Goal: Task Accomplishment & Management: Use online tool/utility

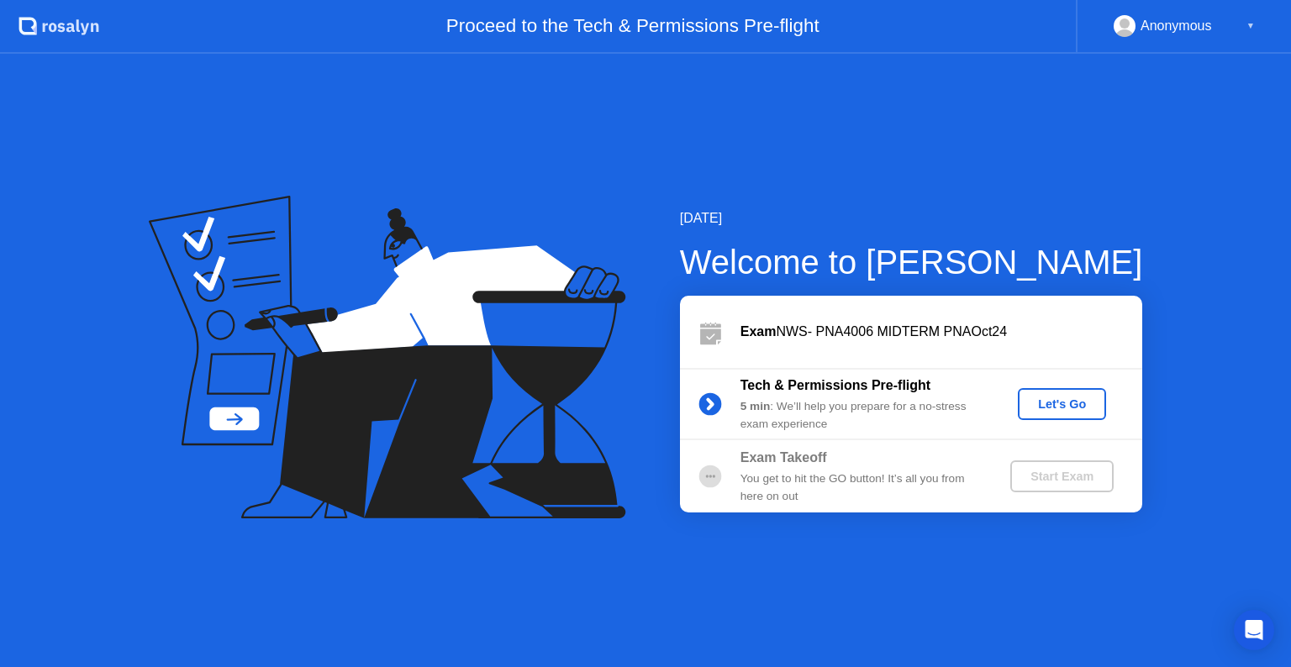
click at [1067, 407] on div "Let's Go" at bounding box center [1061, 404] width 75 height 13
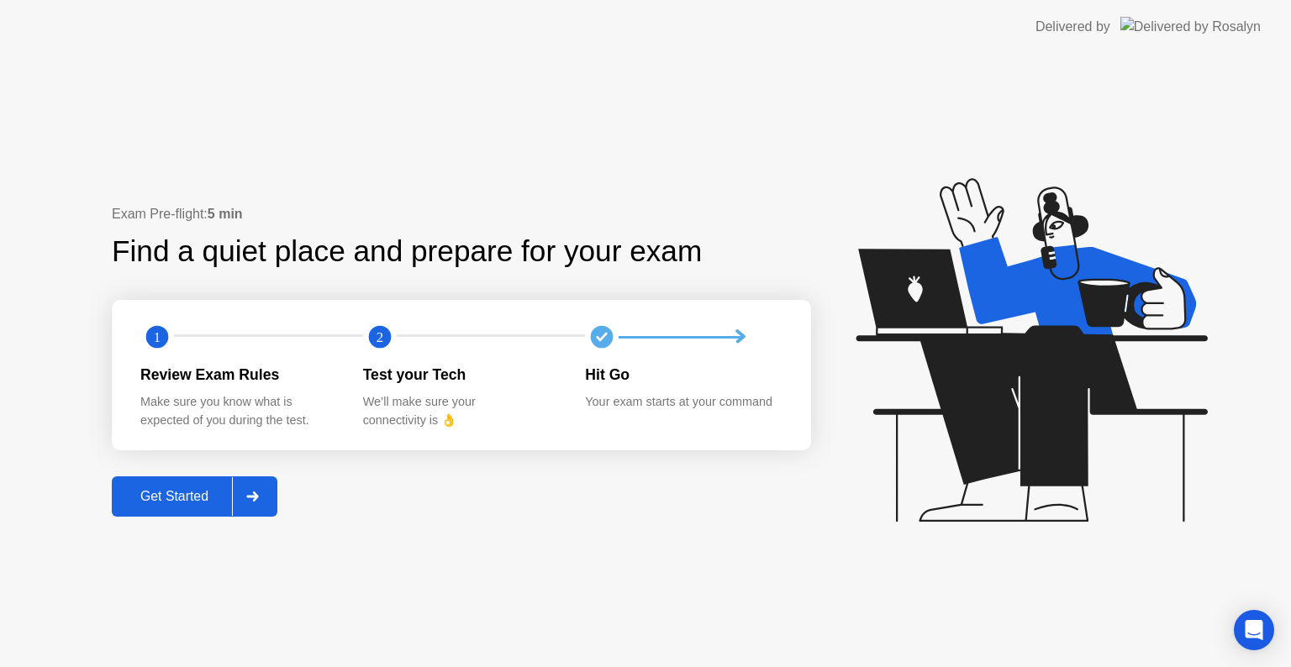
click at [254, 494] on icon at bounding box center [252, 497] width 13 height 10
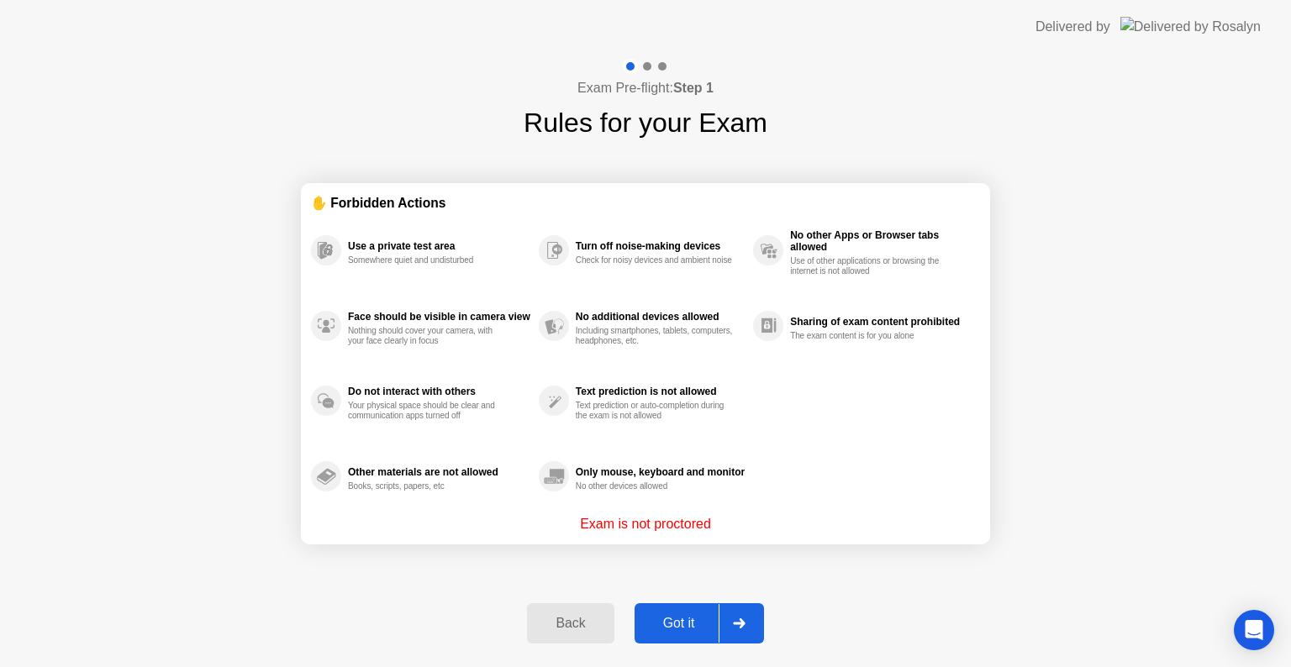
click at [725, 627] on div at bounding box center [739, 623] width 40 height 39
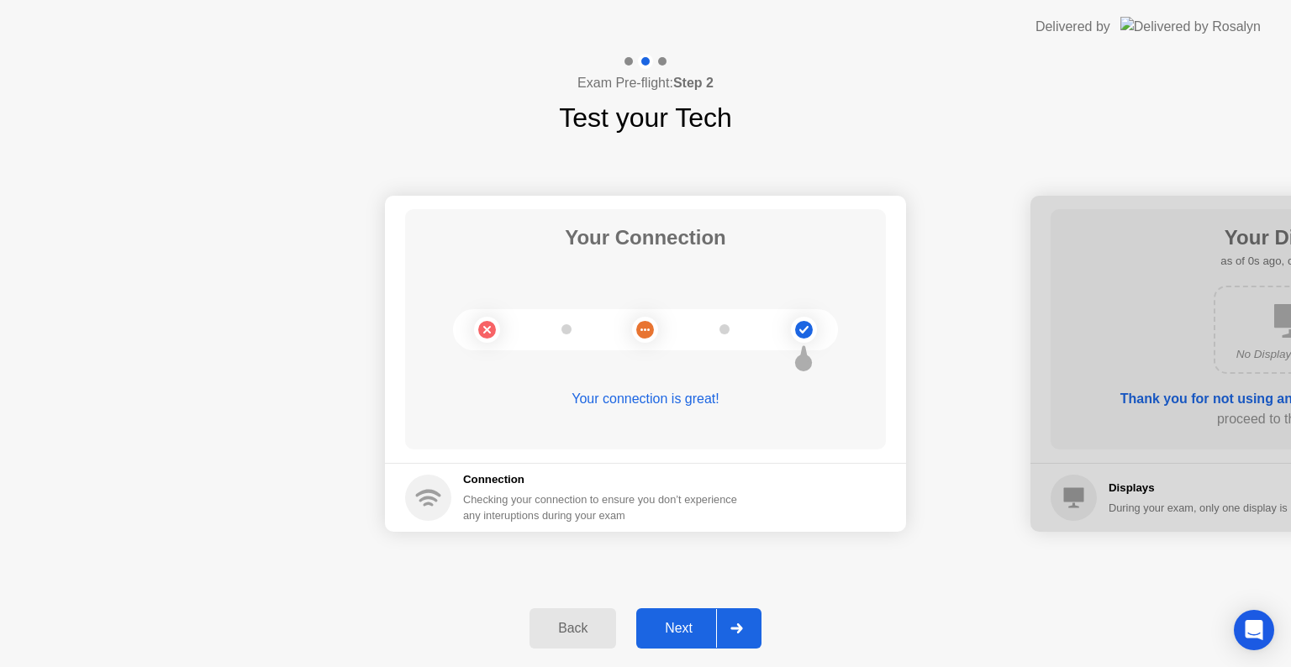
click at [725, 627] on div at bounding box center [736, 628] width 40 height 39
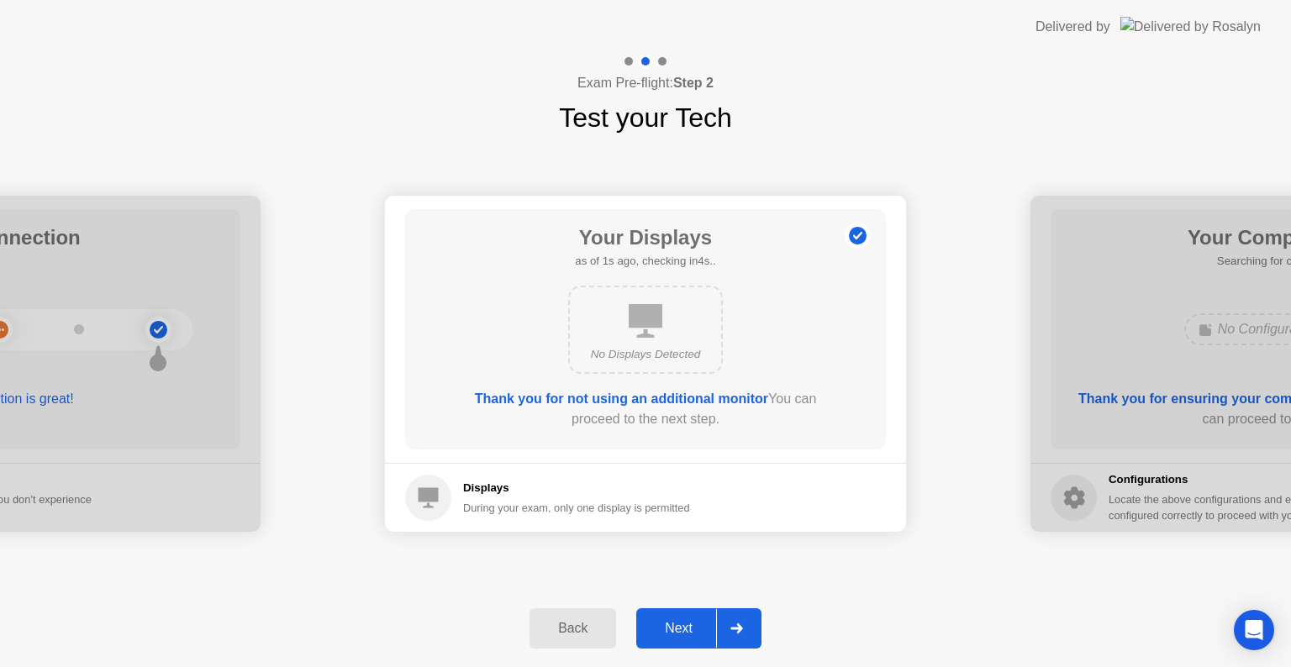
click at [725, 627] on div at bounding box center [736, 628] width 40 height 39
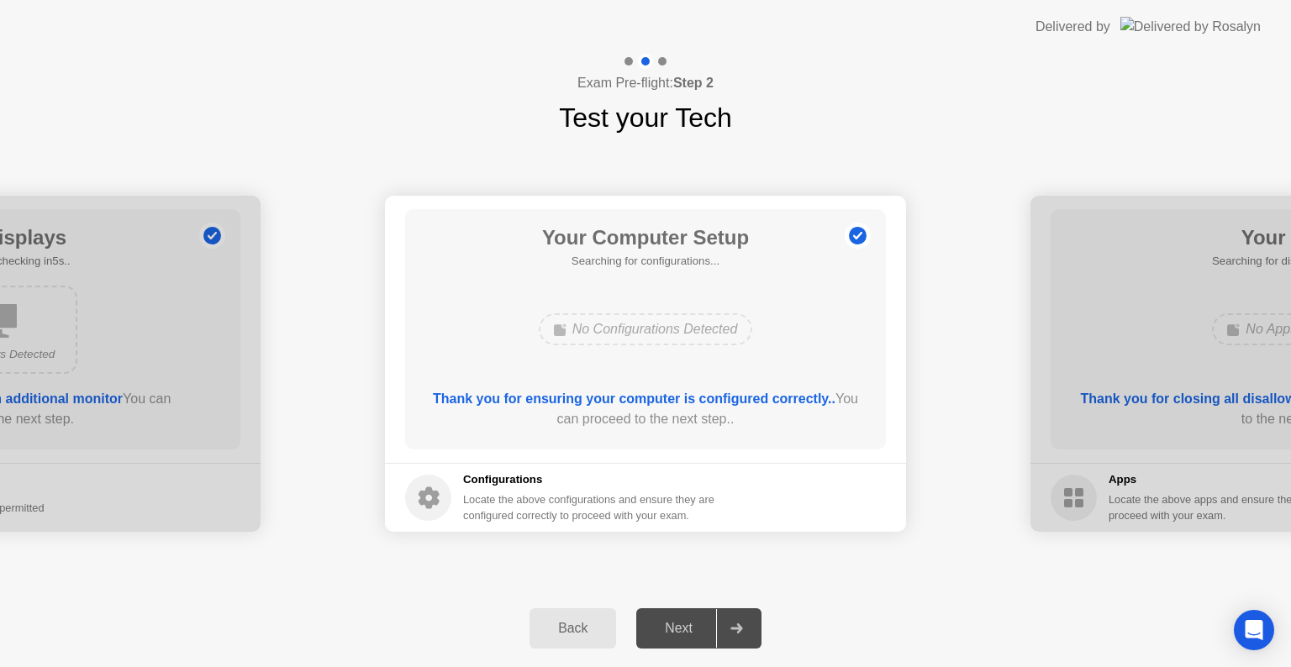
click at [725, 627] on div at bounding box center [736, 628] width 40 height 39
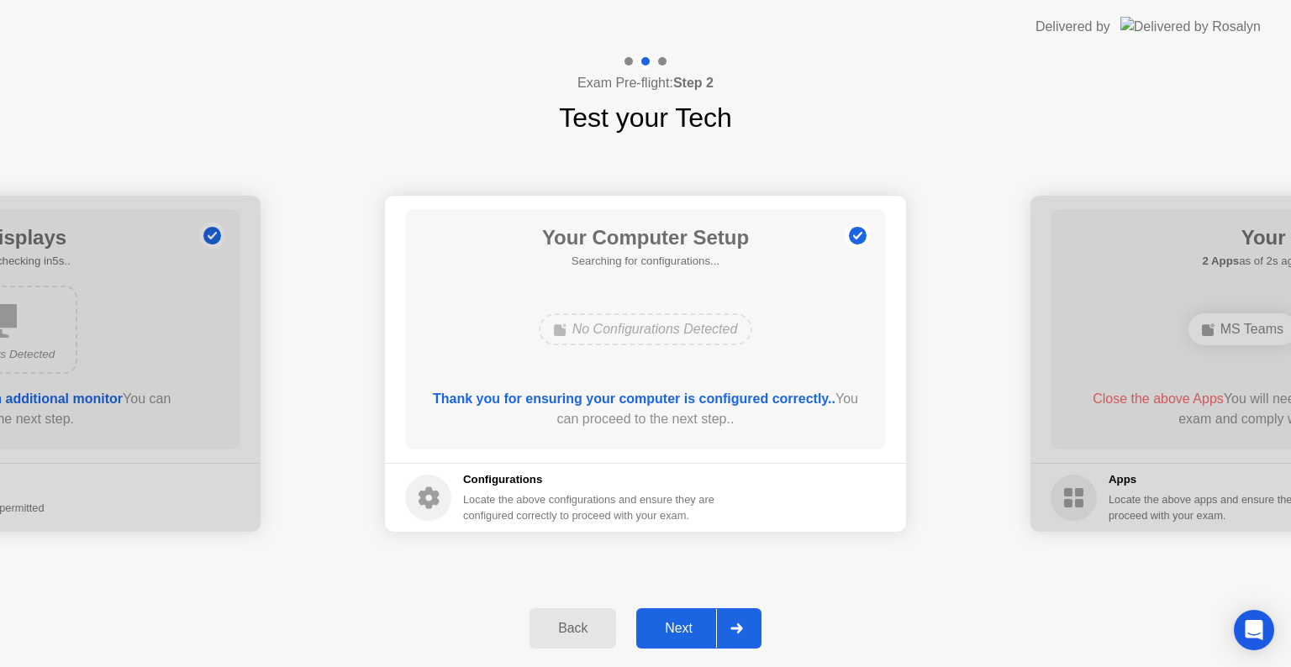
click at [725, 627] on div at bounding box center [736, 628] width 40 height 39
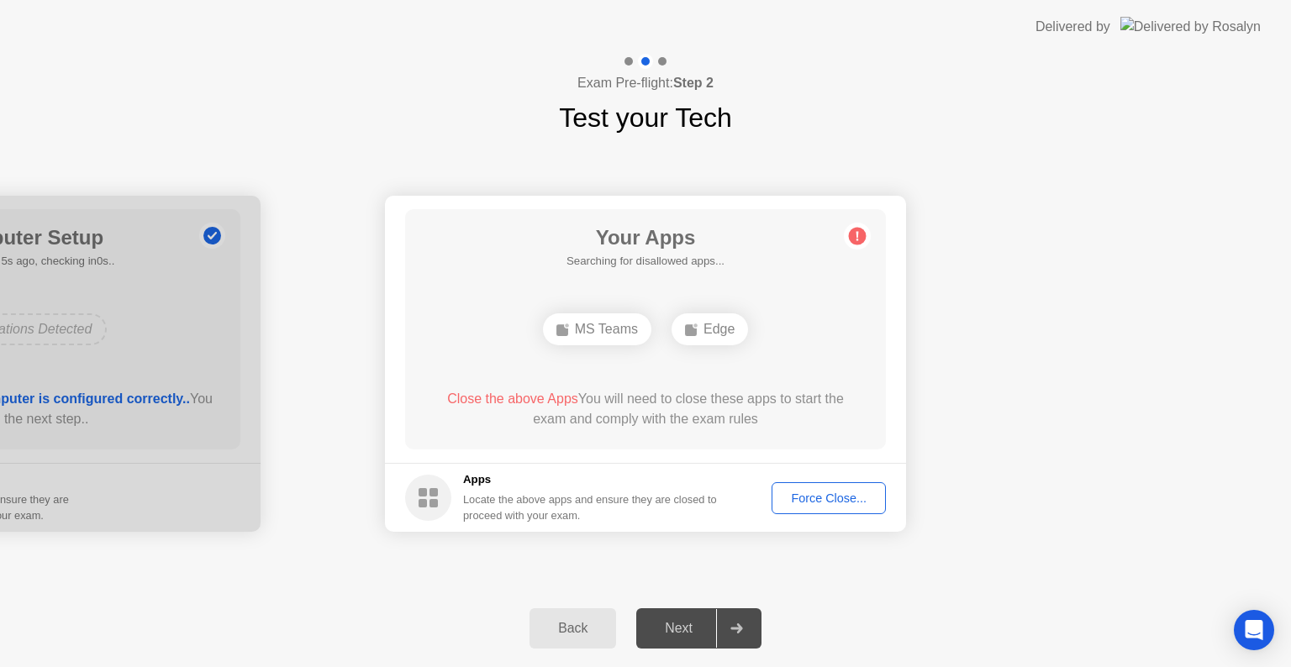
click at [790, 498] on div "Force Close..." at bounding box center [828, 498] width 103 height 13
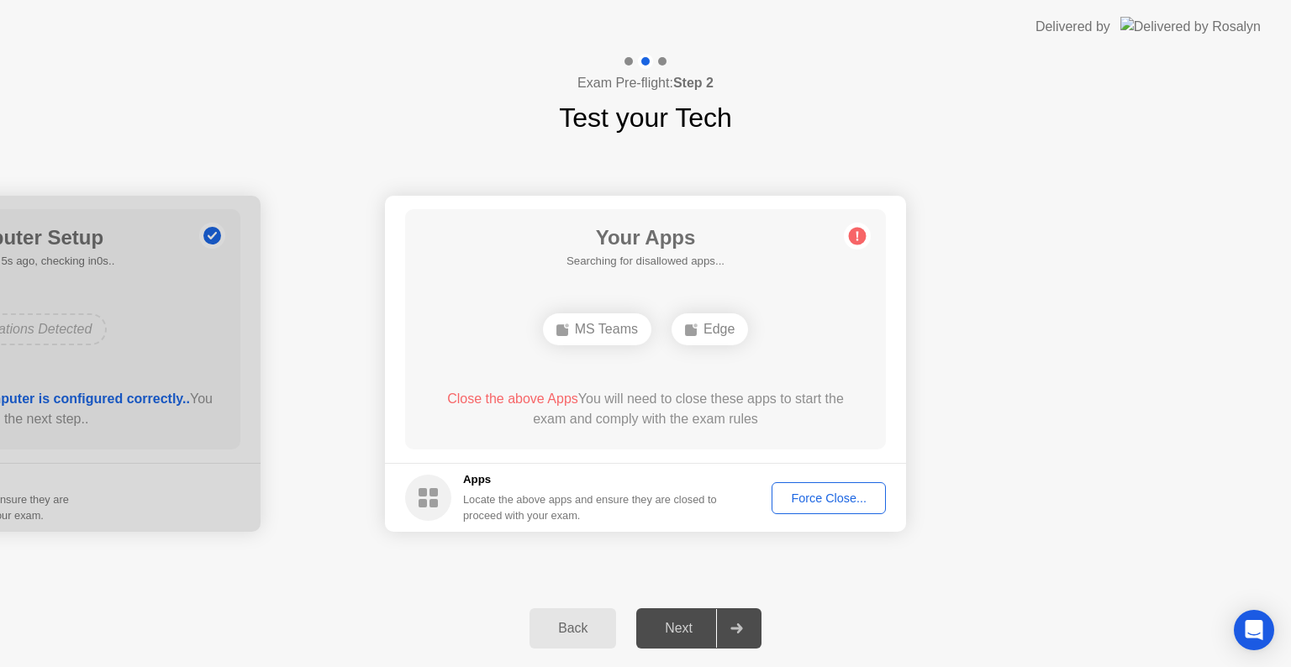
click at [827, 503] on div "Force Close..." at bounding box center [828, 498] width 103 height 13
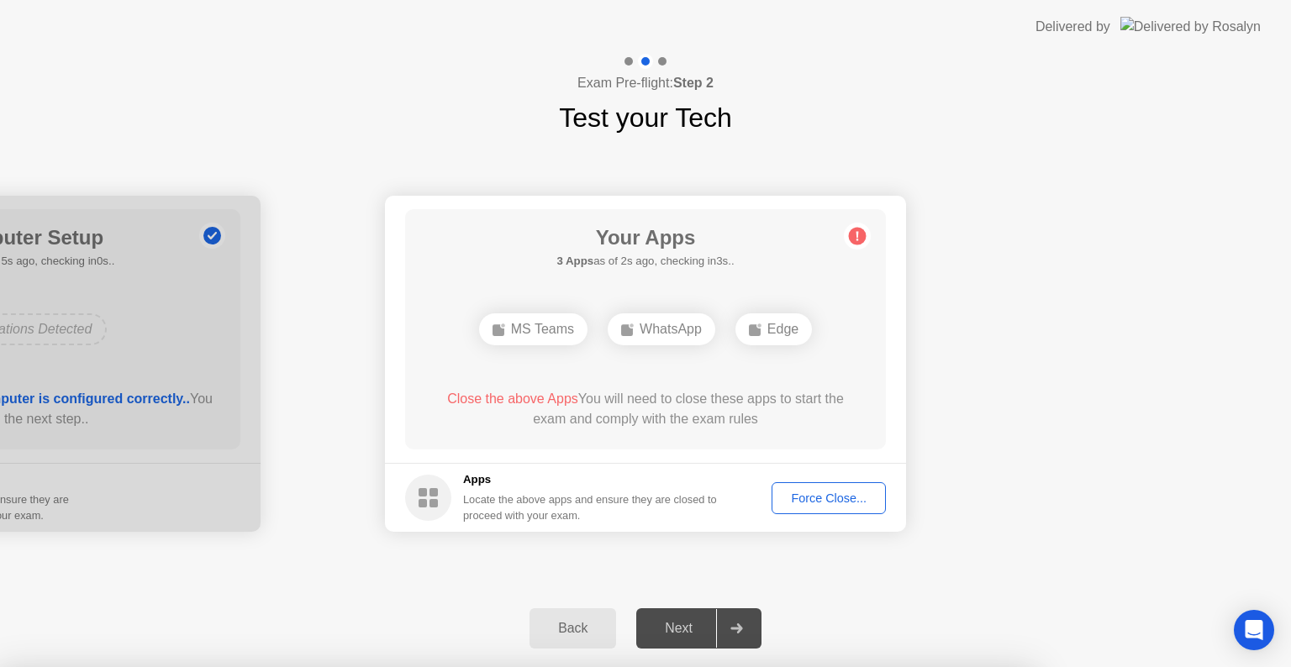
click at [1066, 666] on div at bounding box center [645, 667] width 1291 height 0
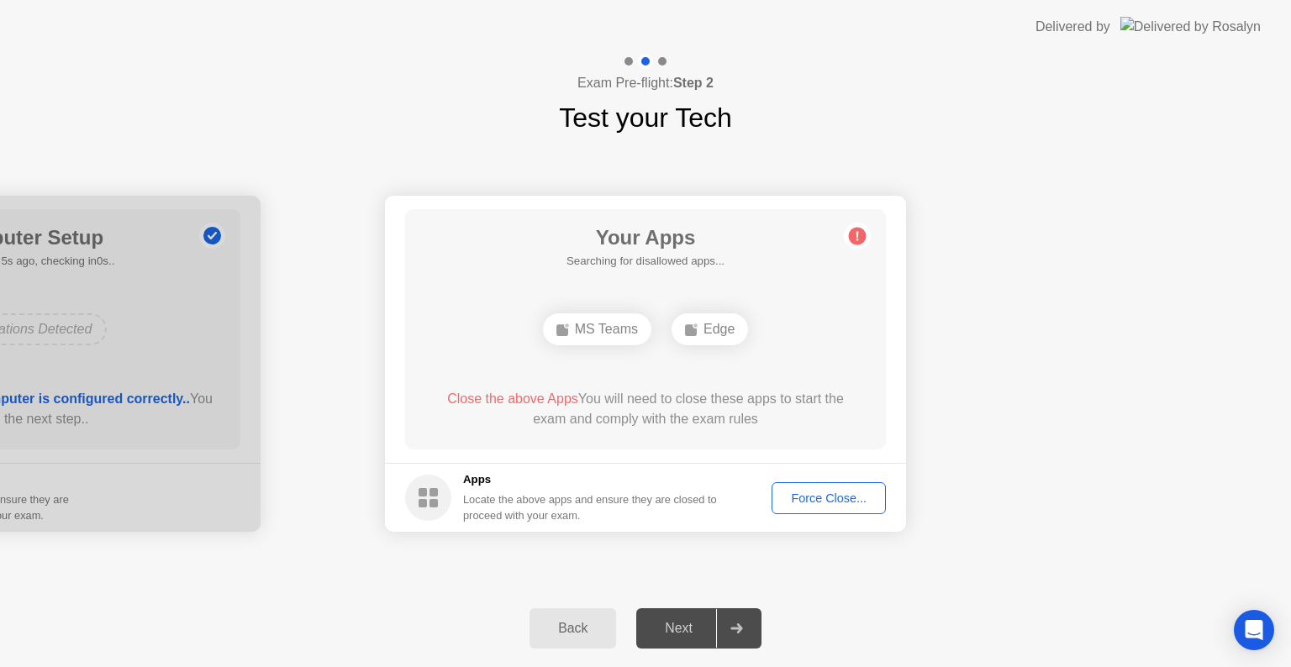
drag, startPoint x: 558, startPoint y: 595, endPoint x: 837, endPoint y: 467, distance: 306.9
click at [837, 467] on div "Exam Pre-flight: Step 2 Test your Tech Your Connection Your connection is great…" at bounding box center [645, 360] width 1291 height 613
click at [828, 507] on button "Force Close..." at bounding box center [828, 498] width 114 height 32
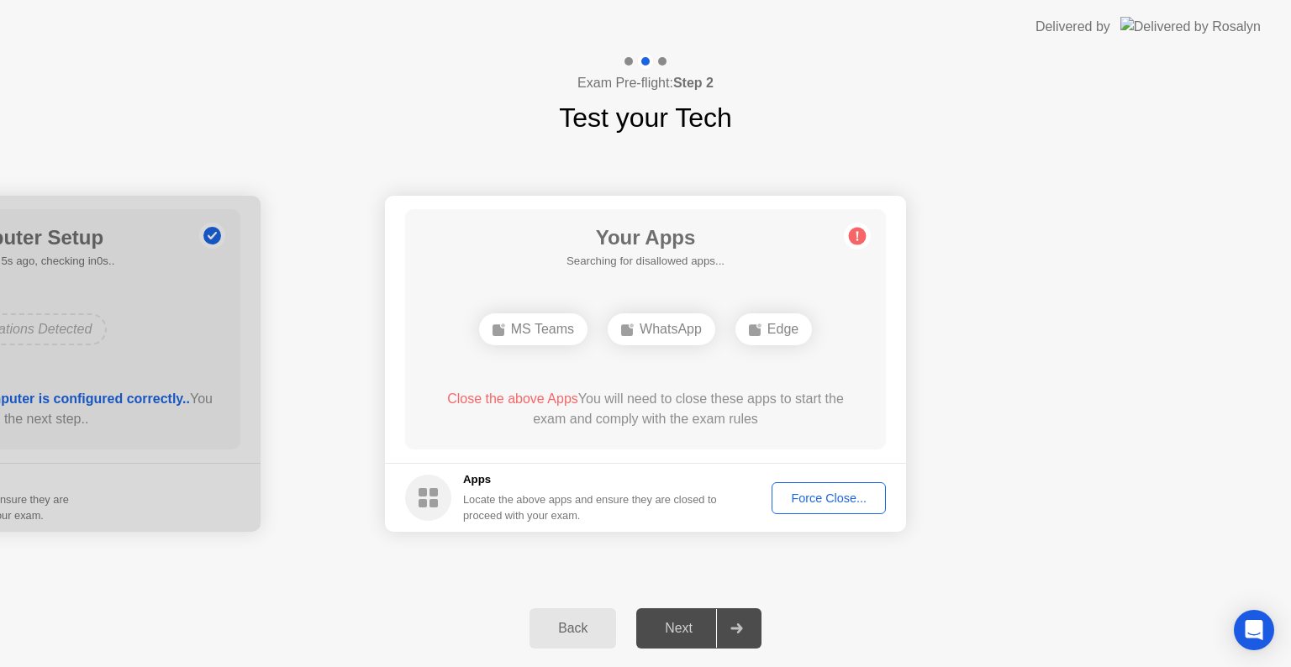
click at [829, 497] on div "Force Close..." at bounding box center [828, 498] width 103 height 13
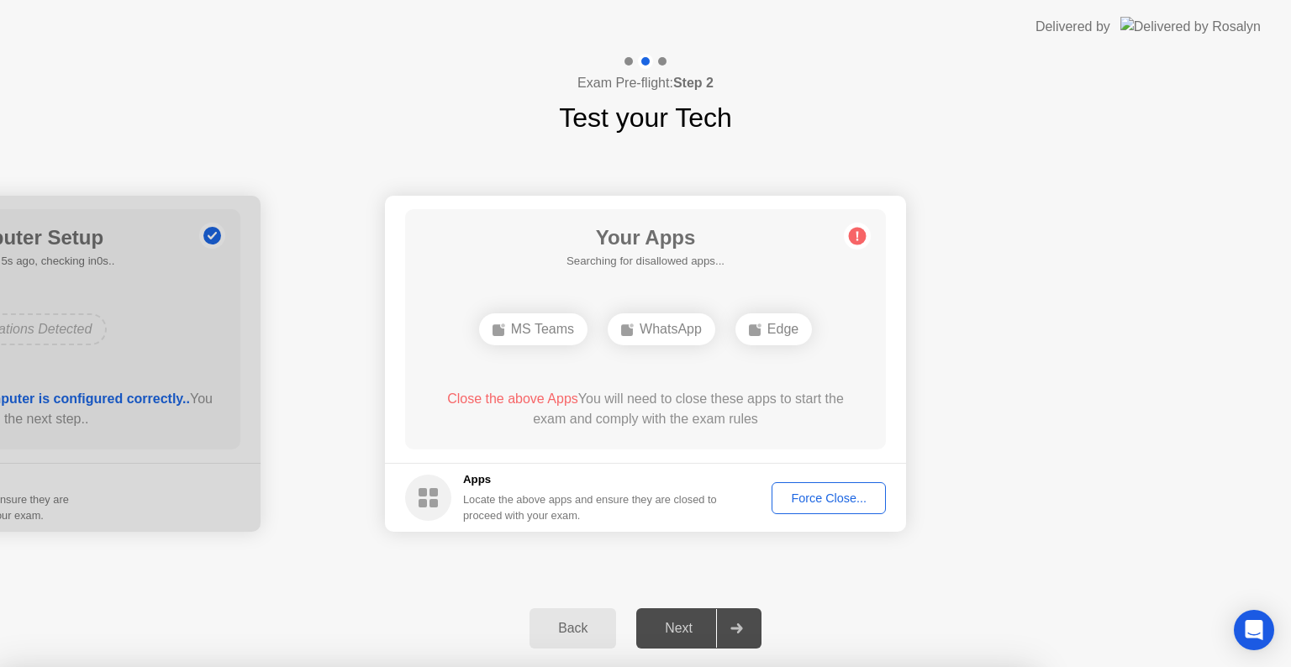
click at [624, 666] on div at bounding box center [645, 667] width 1291 height 0
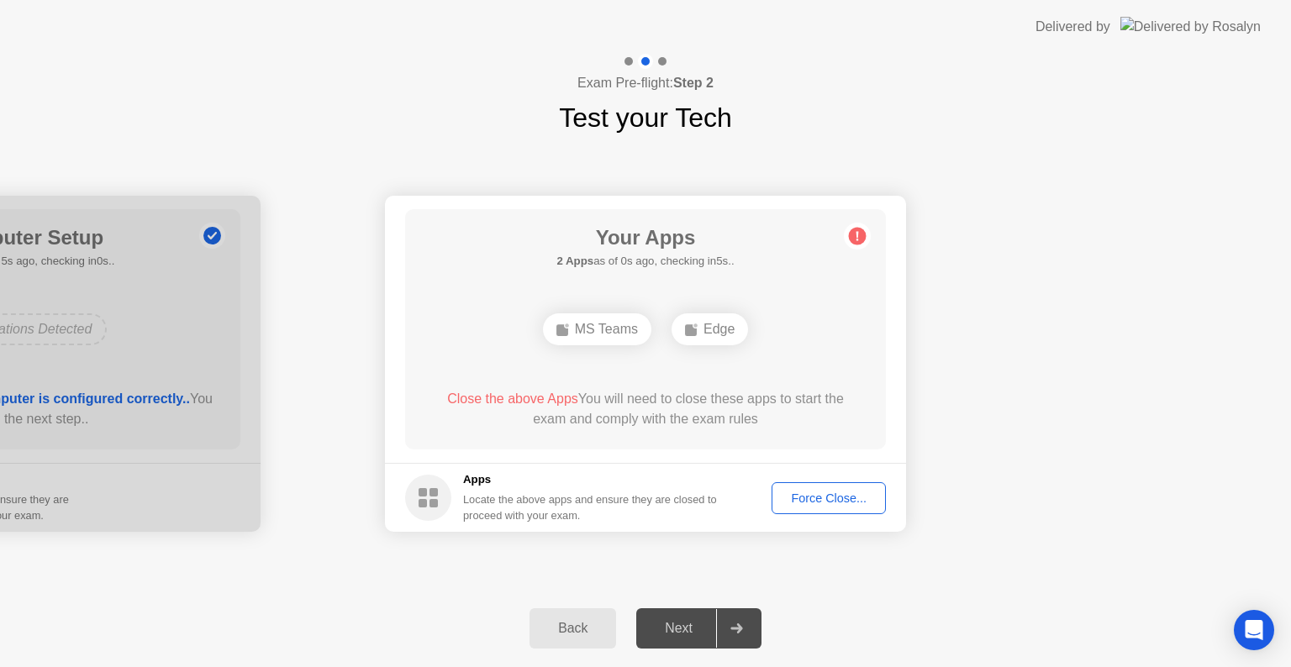
click at [557, 635] on div "Back" at bounding box center [572, 628] width 76 height 15
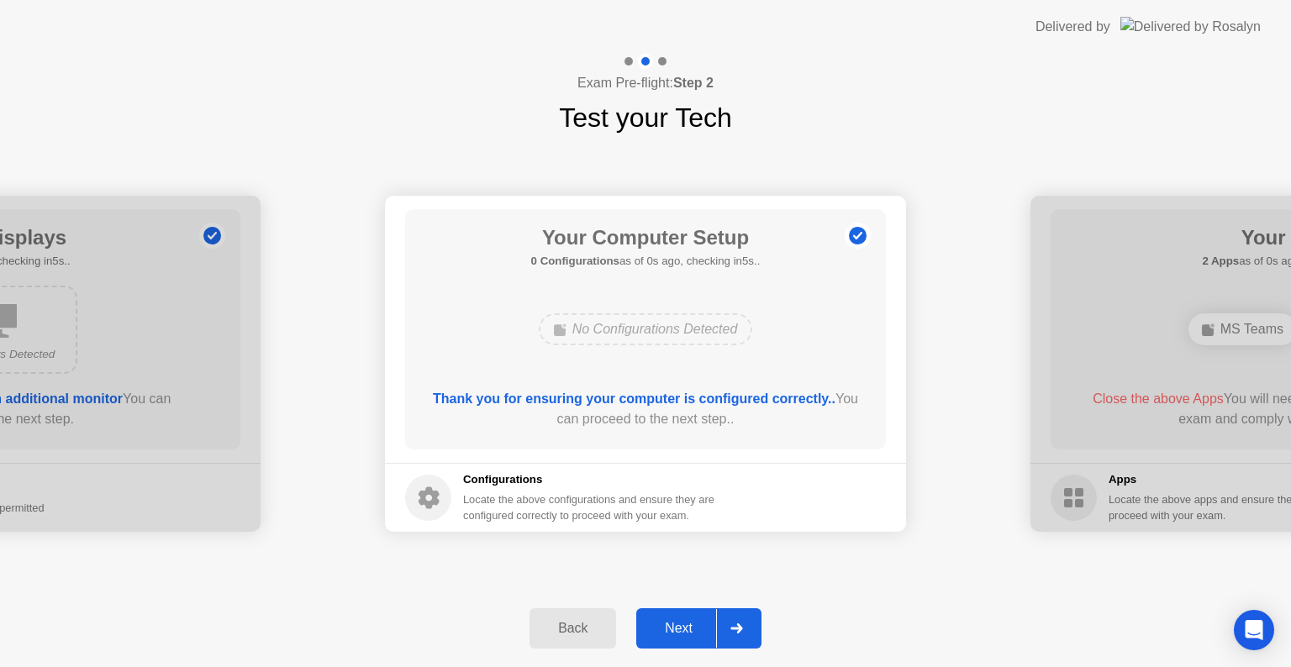
click at [736, 620] on div at bounding box center [736, 628] width 40 height 39
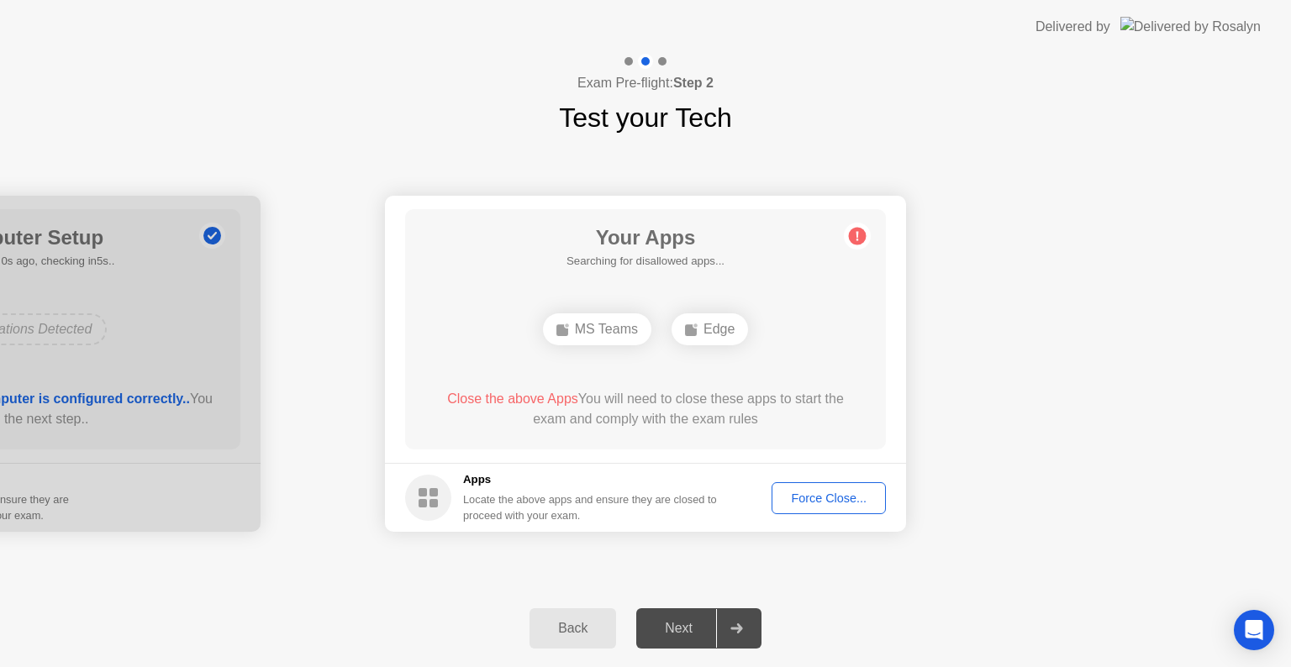
click at [809, 505] on div "Force Close..." at bounding box center [828, 498] width 103 height 13
